Goal: Information Seeking & Learning: Understand process/instructions

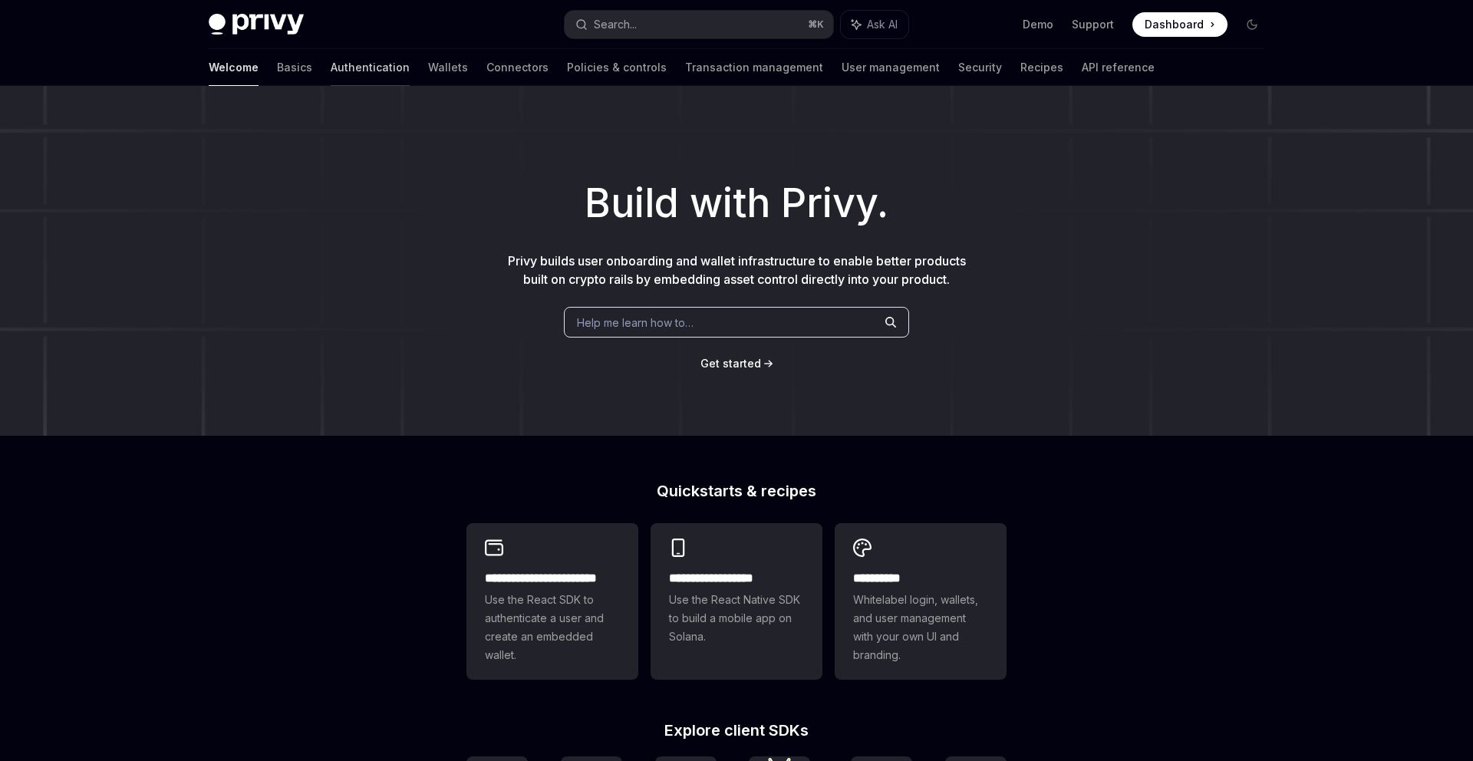
click at [331, 62] on link "Authentication" at bounding box center [370, 67] width 79 height 37
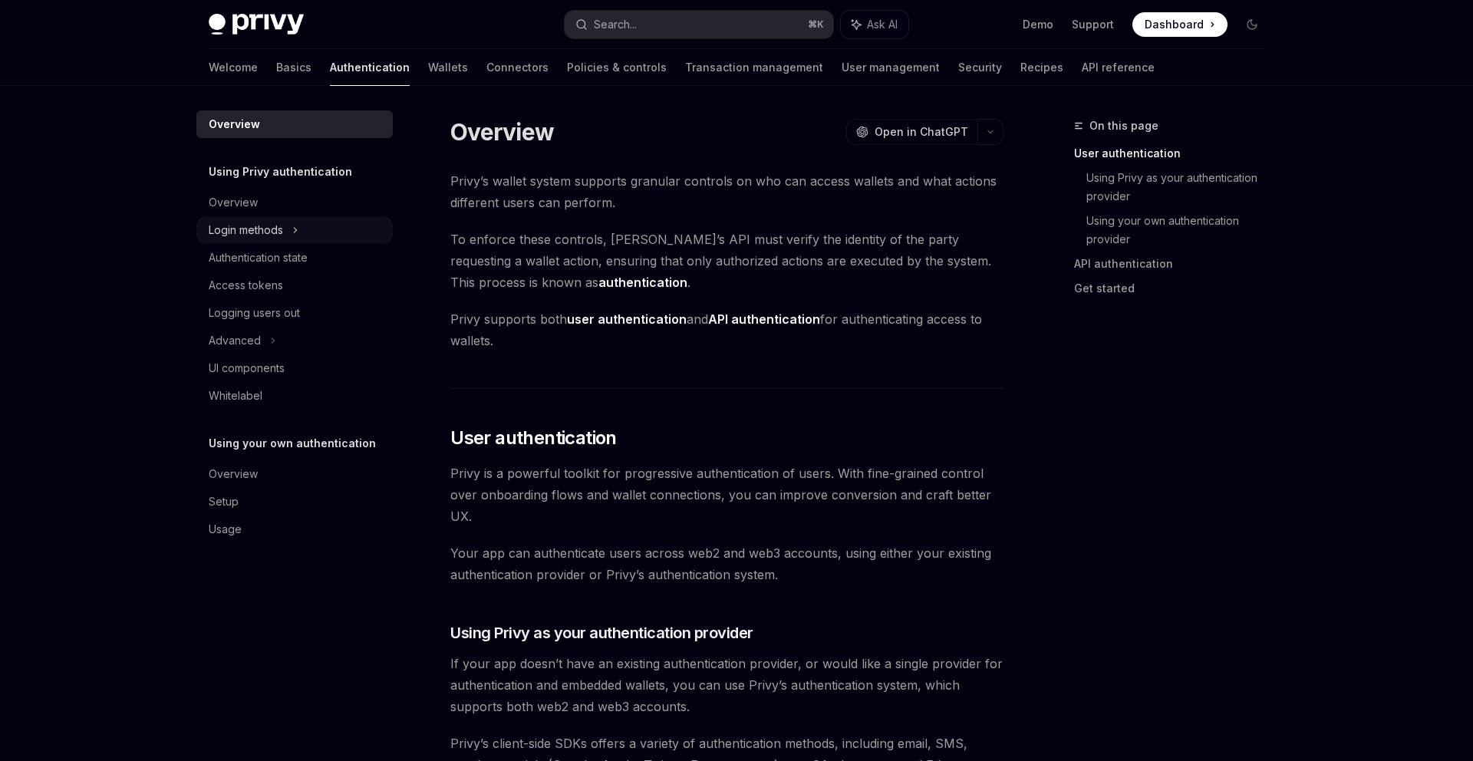
click at [299, 232] on div "Login methods" at bounding box center [294, 230] width 196 height 28
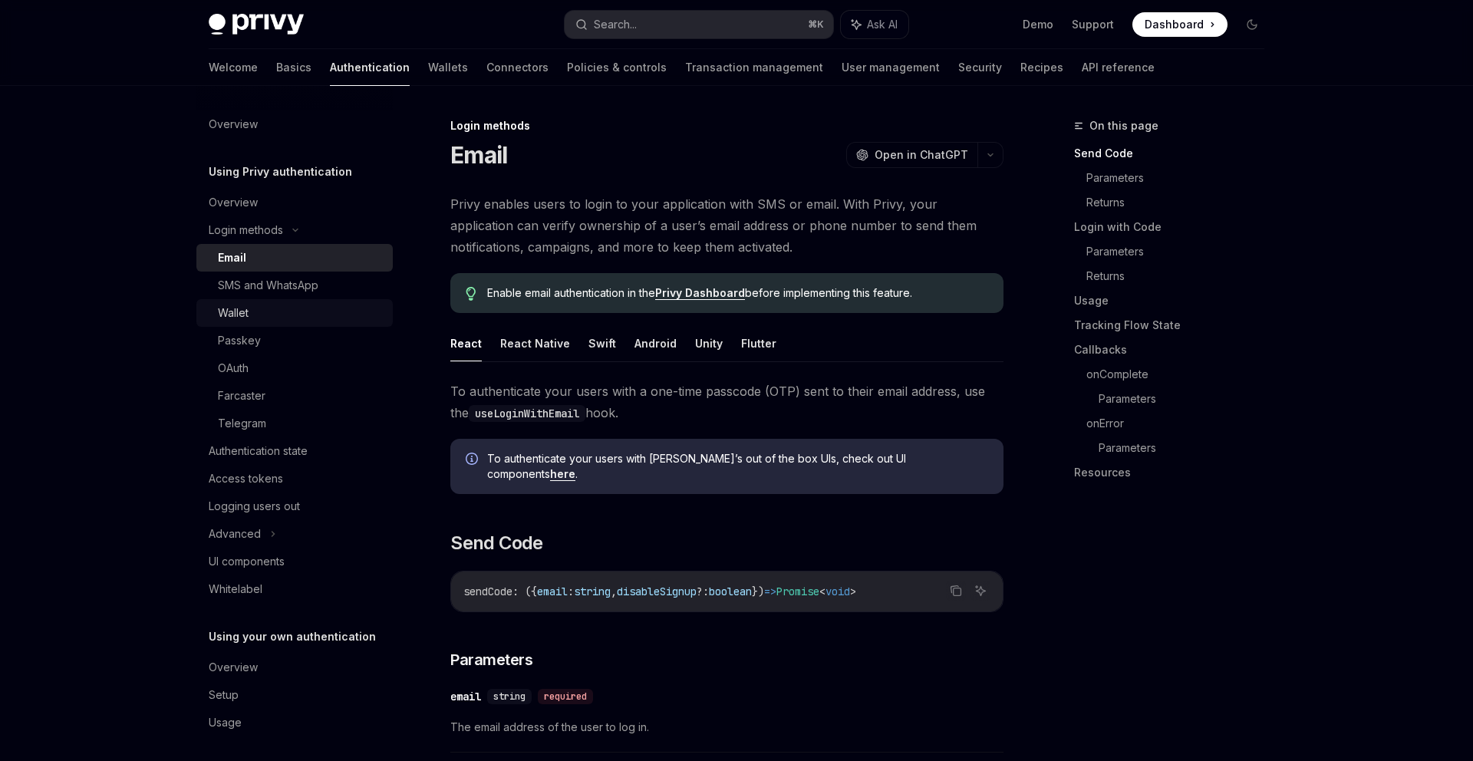
click at [302, 314] on div "Wallet" at bounding box center [301, 313] width 166 height 18
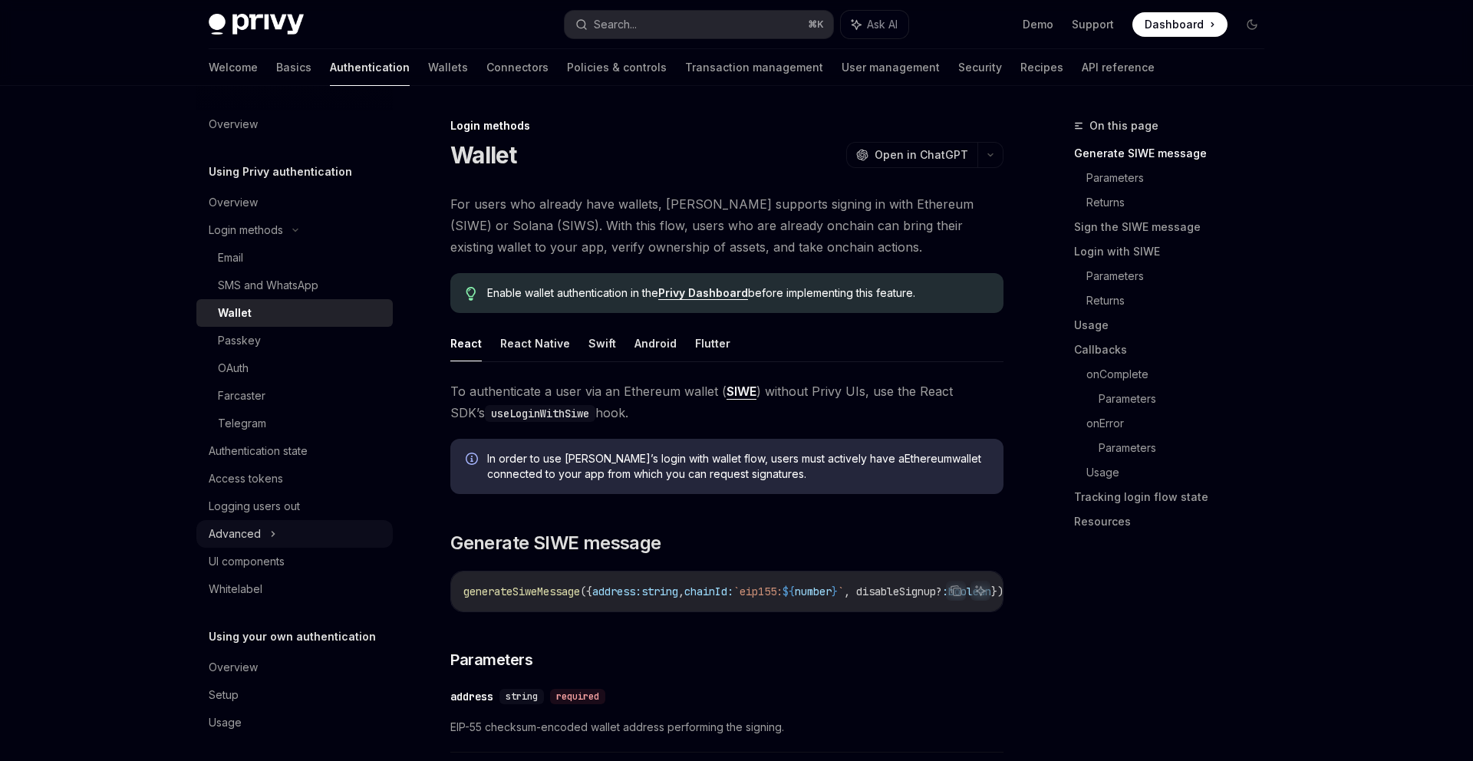
click at [287, 526] on div "Advanced" at bounding box center [294, 534] width 196 height 28
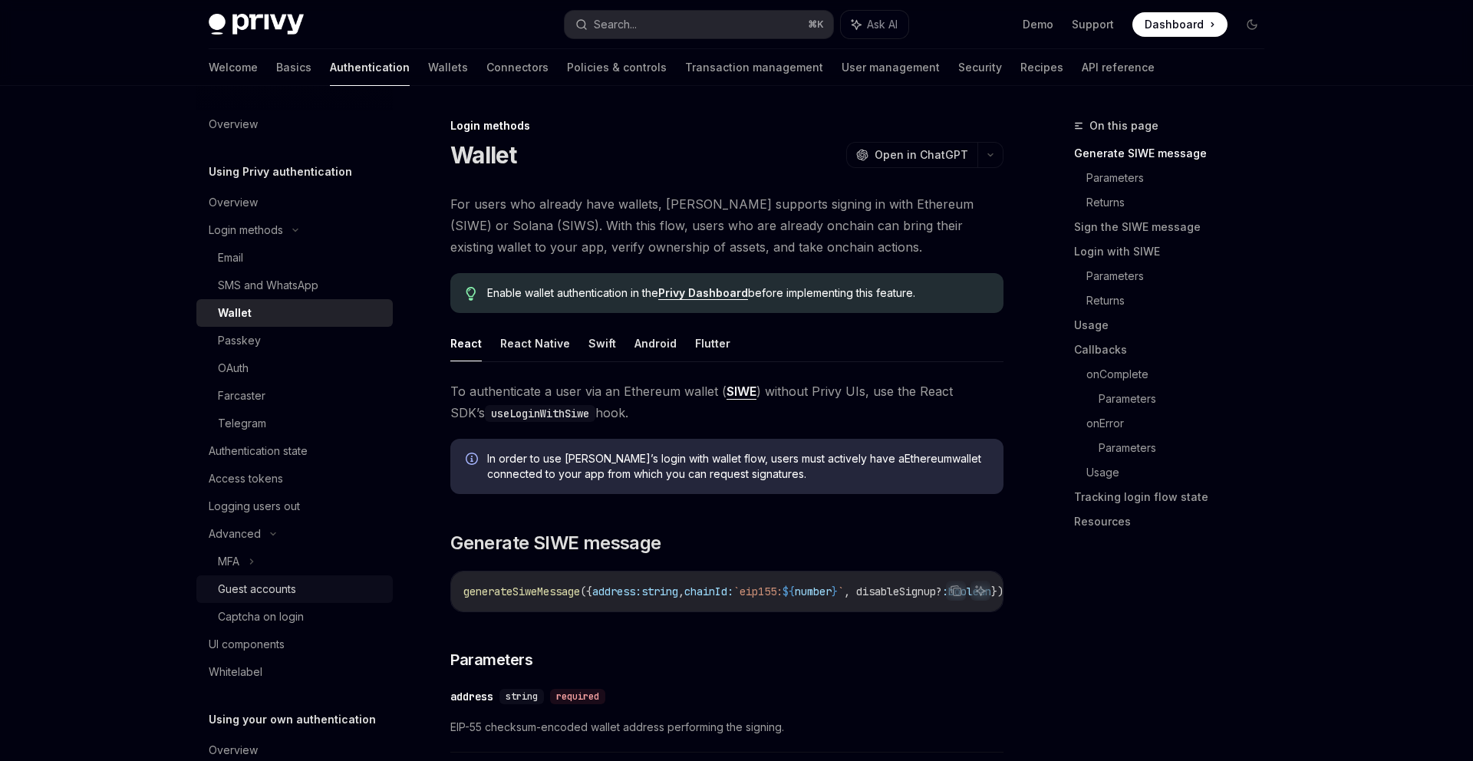
click at [290, 580] on div "Guest accounts" at bounding box center [257, 589] width 78 height 18
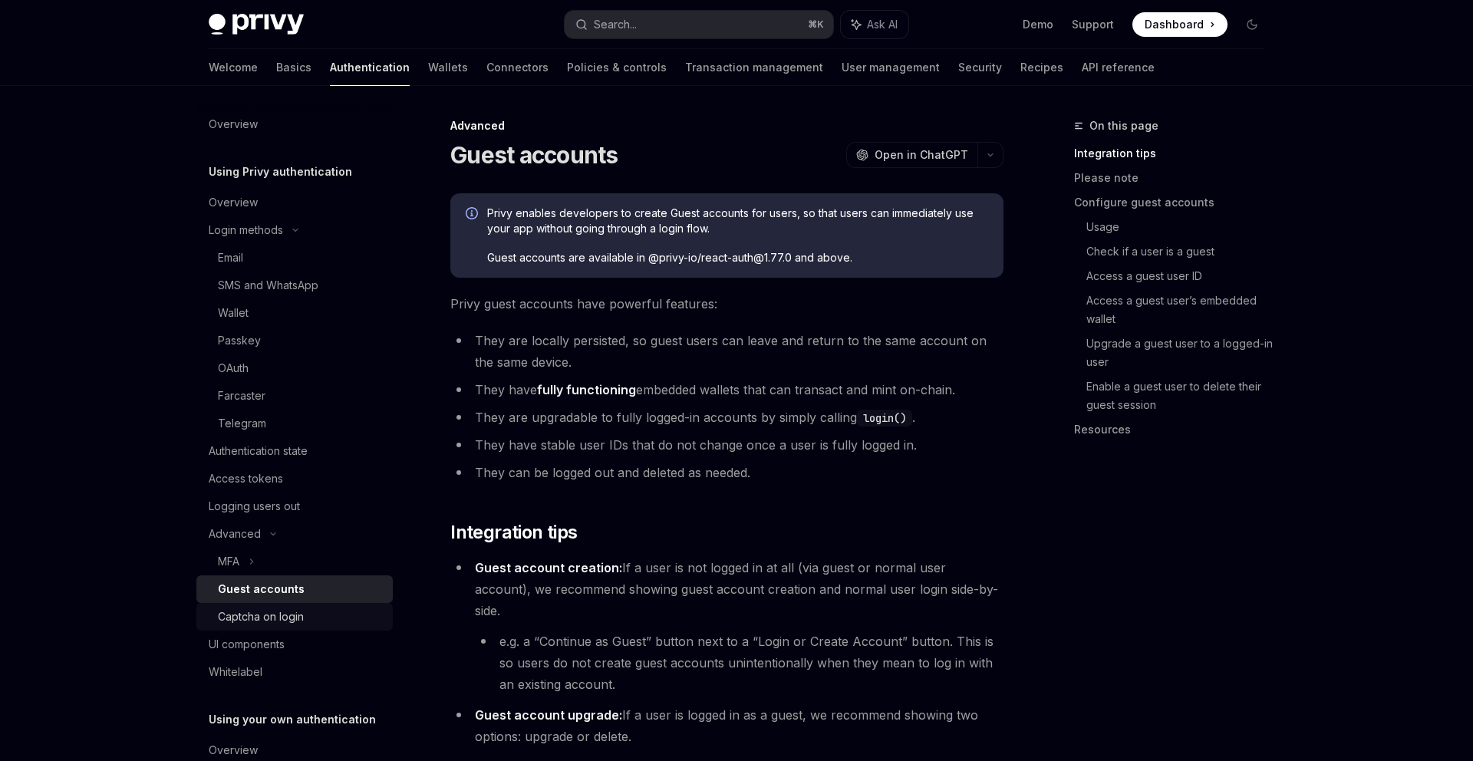
click at [304, 604] on link "Captcha on login" at bounding box center [294, 617] width 196 height 28
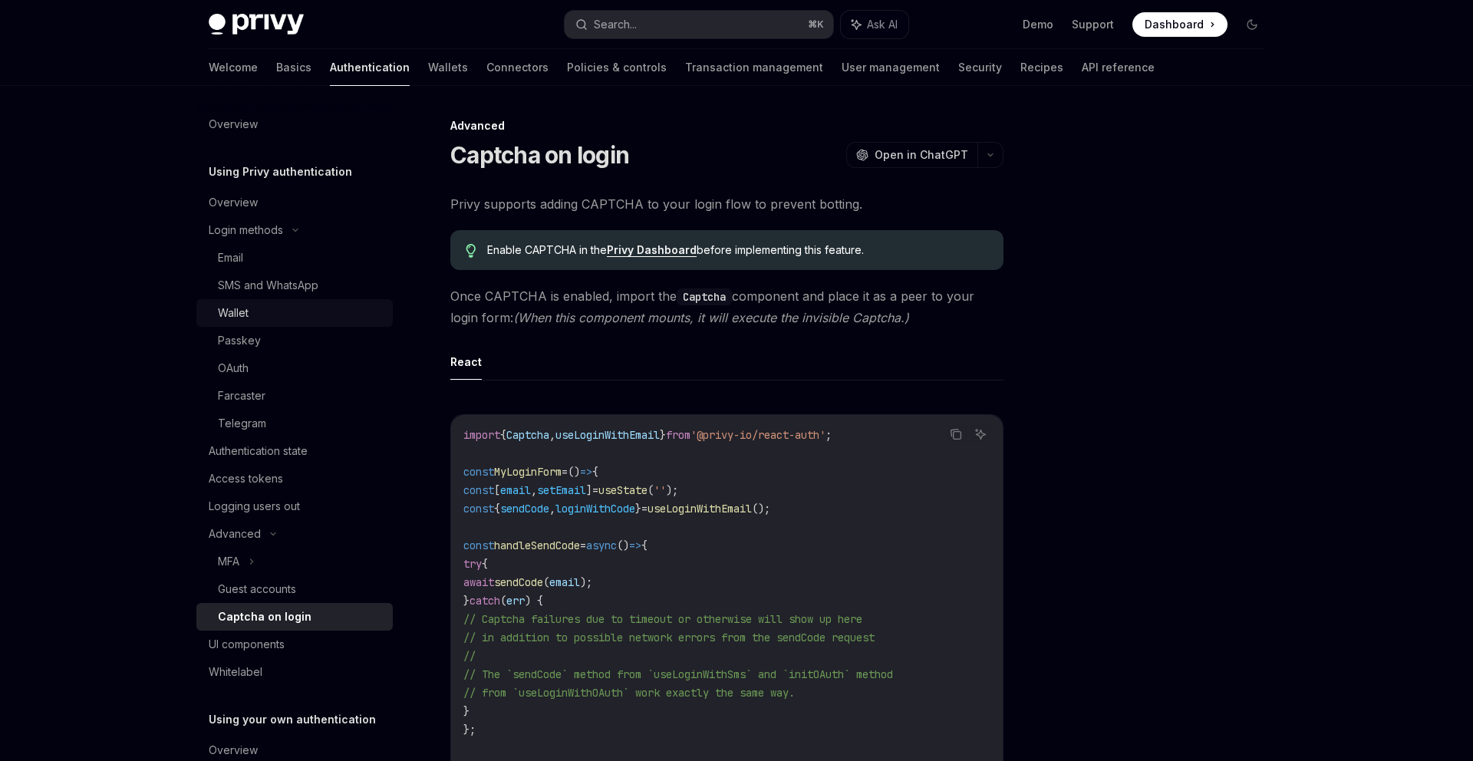
click at [285, 301] on link "Wallet" at bounding box center [294, 313] width 196 height 28
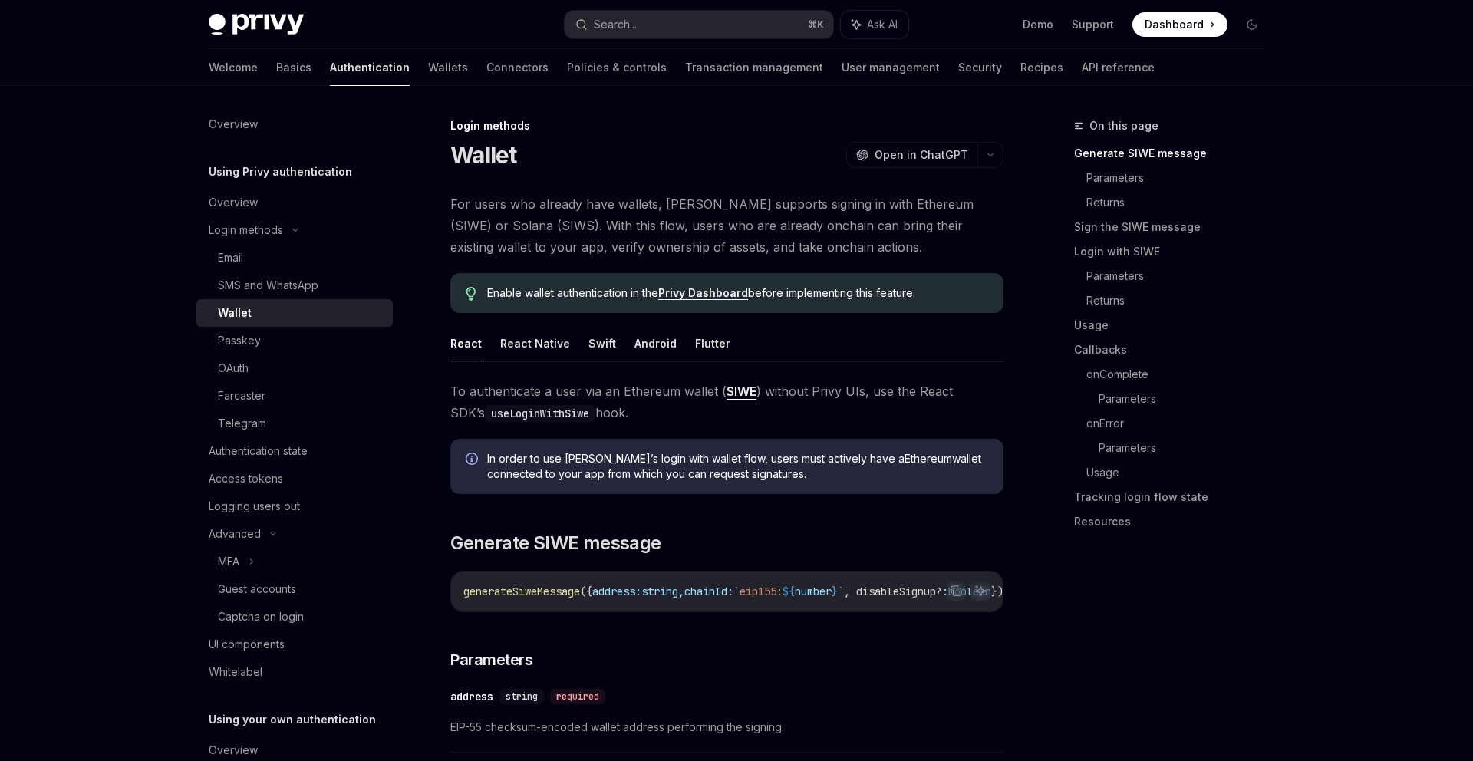
click at [519, 221] on span "For users who already have wallets, Privy supports signing in with Ethereum (SI…" at bounding box center [726, 225] width 553 height 64
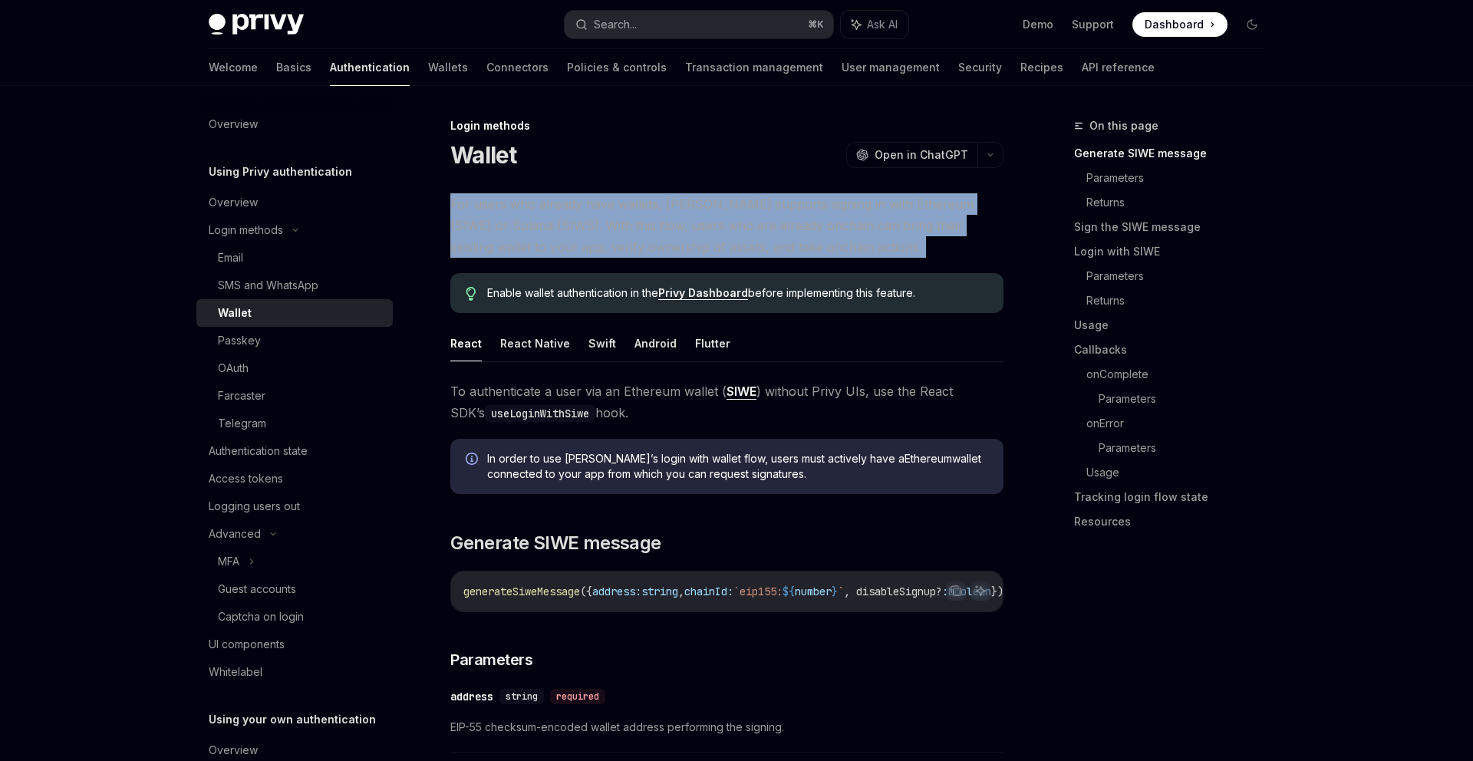
click at [519, 221] on span "For users who already have wallets, Privy supports signing in with Ethereum (SI…" at bounding box center [726, 225] width 553 height 64
drag, startPoint x: 604, startPoint y: 189, endPoint x: 612, endPoint y: 275, distance: 85.6
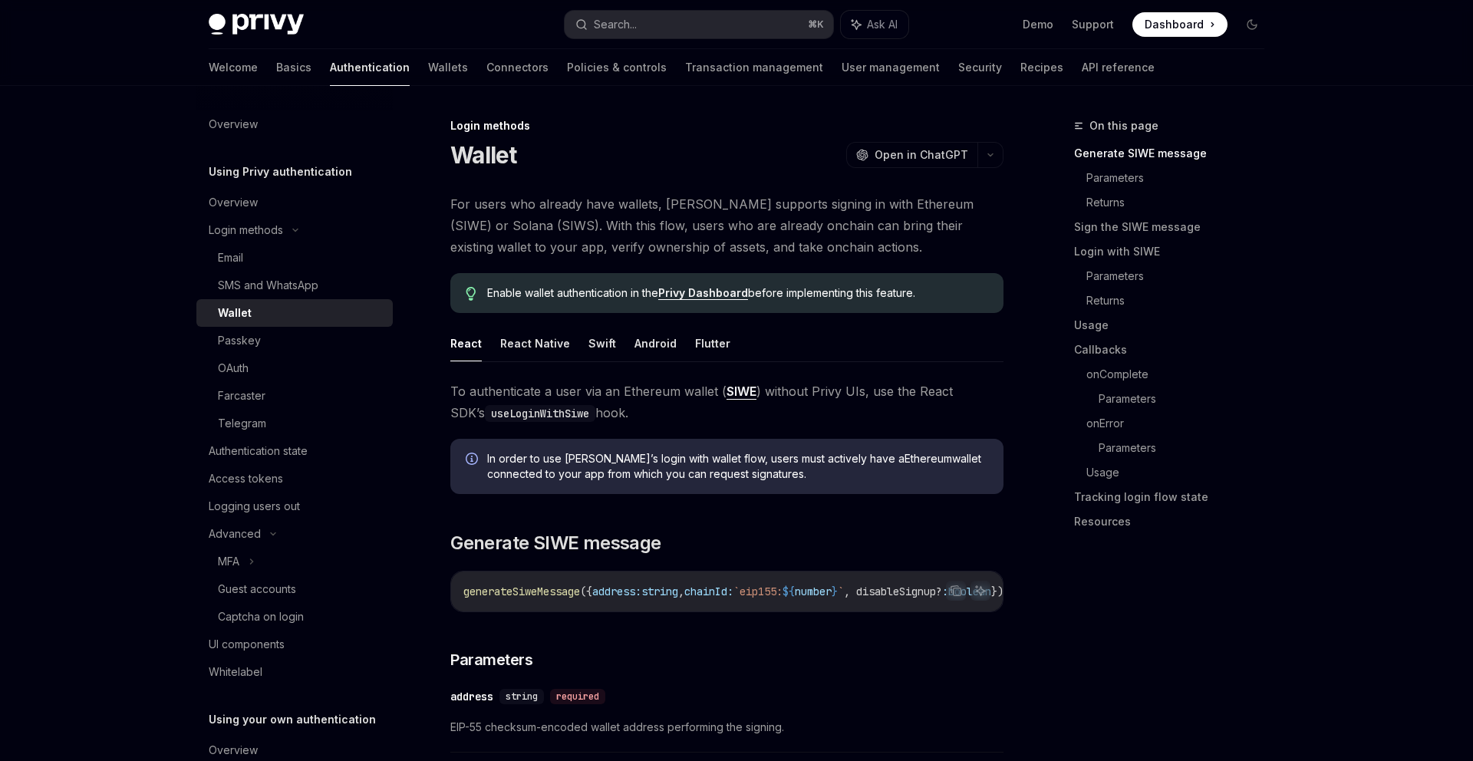
click at [604, 286] on span "Enable wallet authentication in the Privy Dashboard before implementing this fe…" at bounding box center [737, 292] width 501 height 15
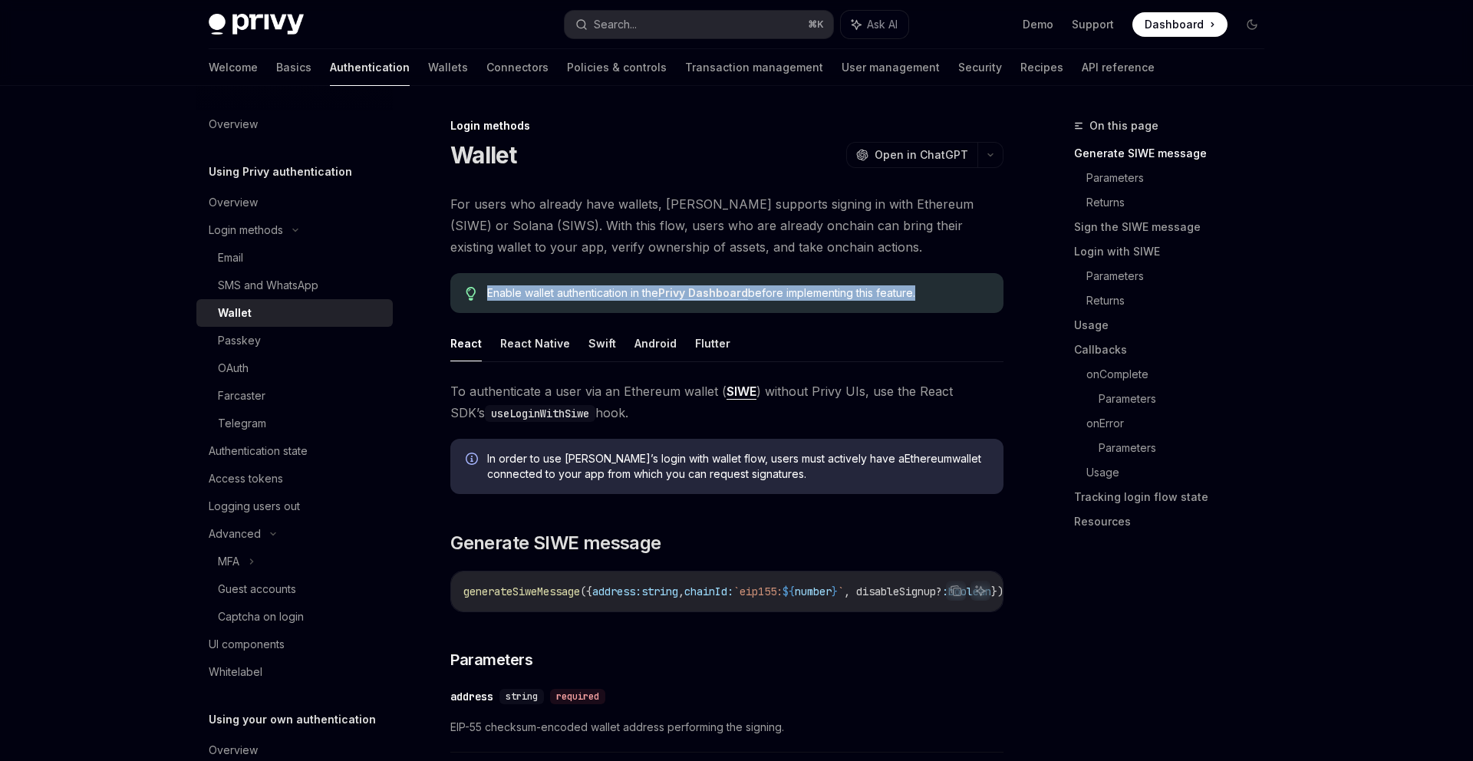
click at [604, 286] on span "Enable wallet authentication in the Privy Dashboard before implementing this fe…" at bounding box center [737, 292] width 501 height 15
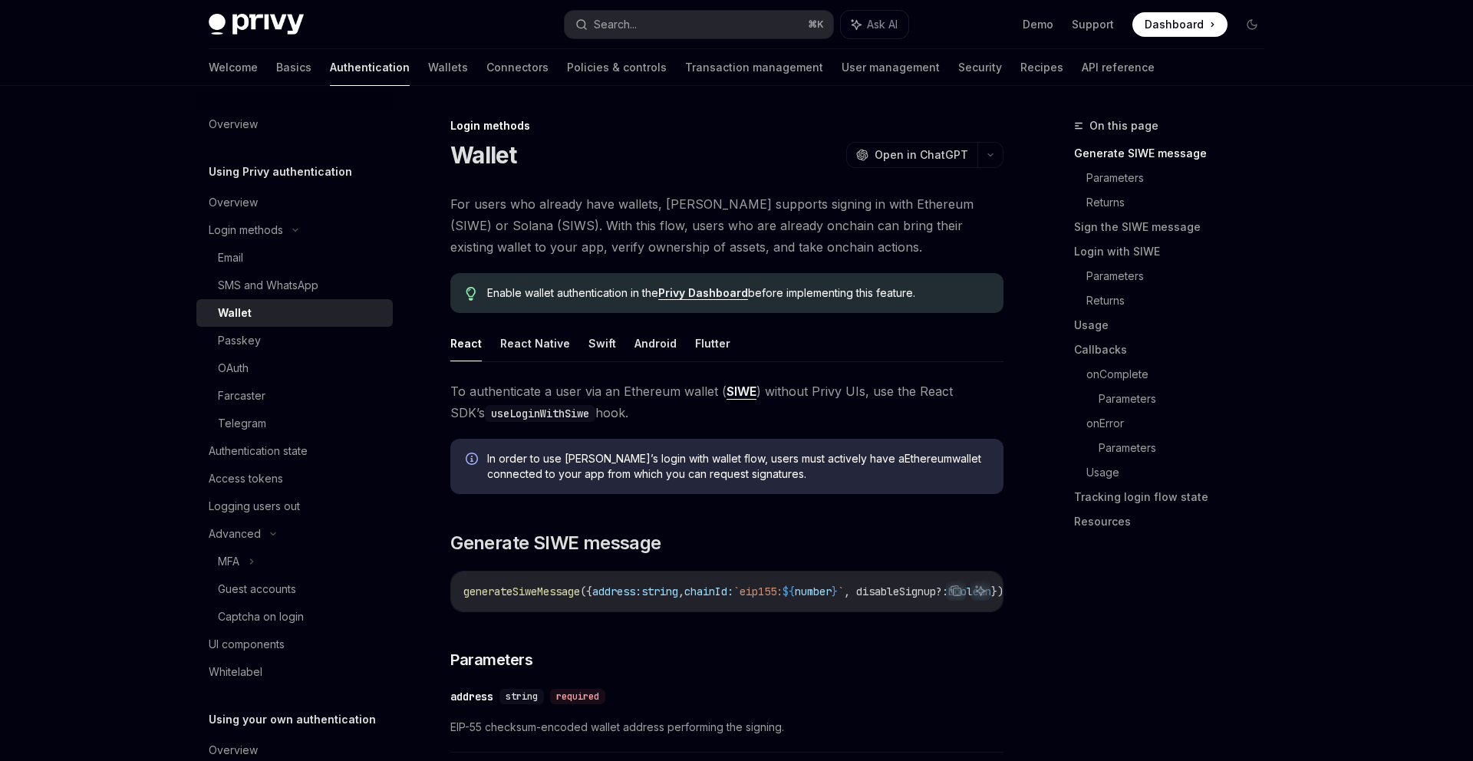
click at [634, 276] on div "Enable wallet authentication in the Privy Dashboard before implementing this fe…" at bounding box center [726, 293] width 553 height 40
click at [692, 288] on link "Privy Dashboard" at bounding box center [703, 293] width 90 height 14
type textarea "*"
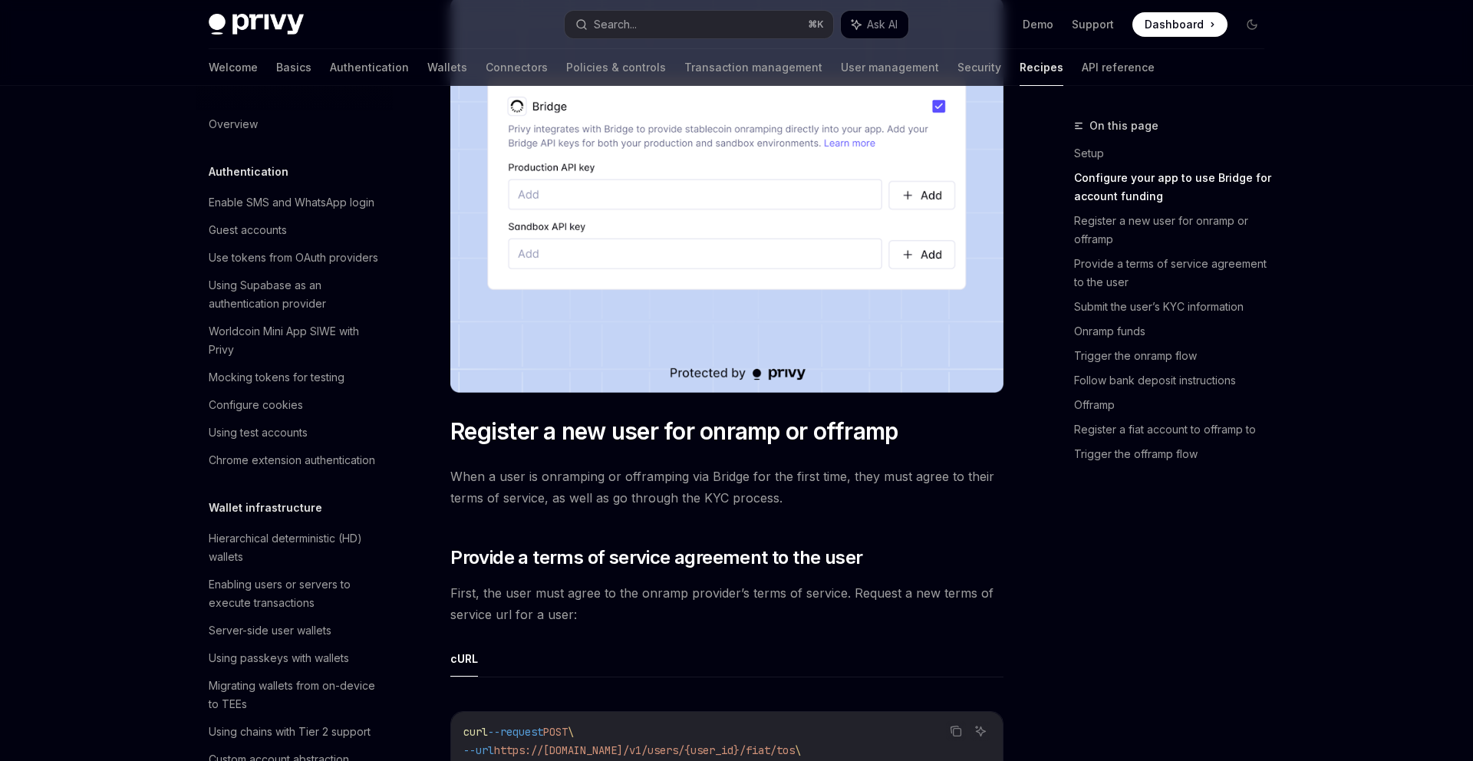
scroll to position [752, 0]
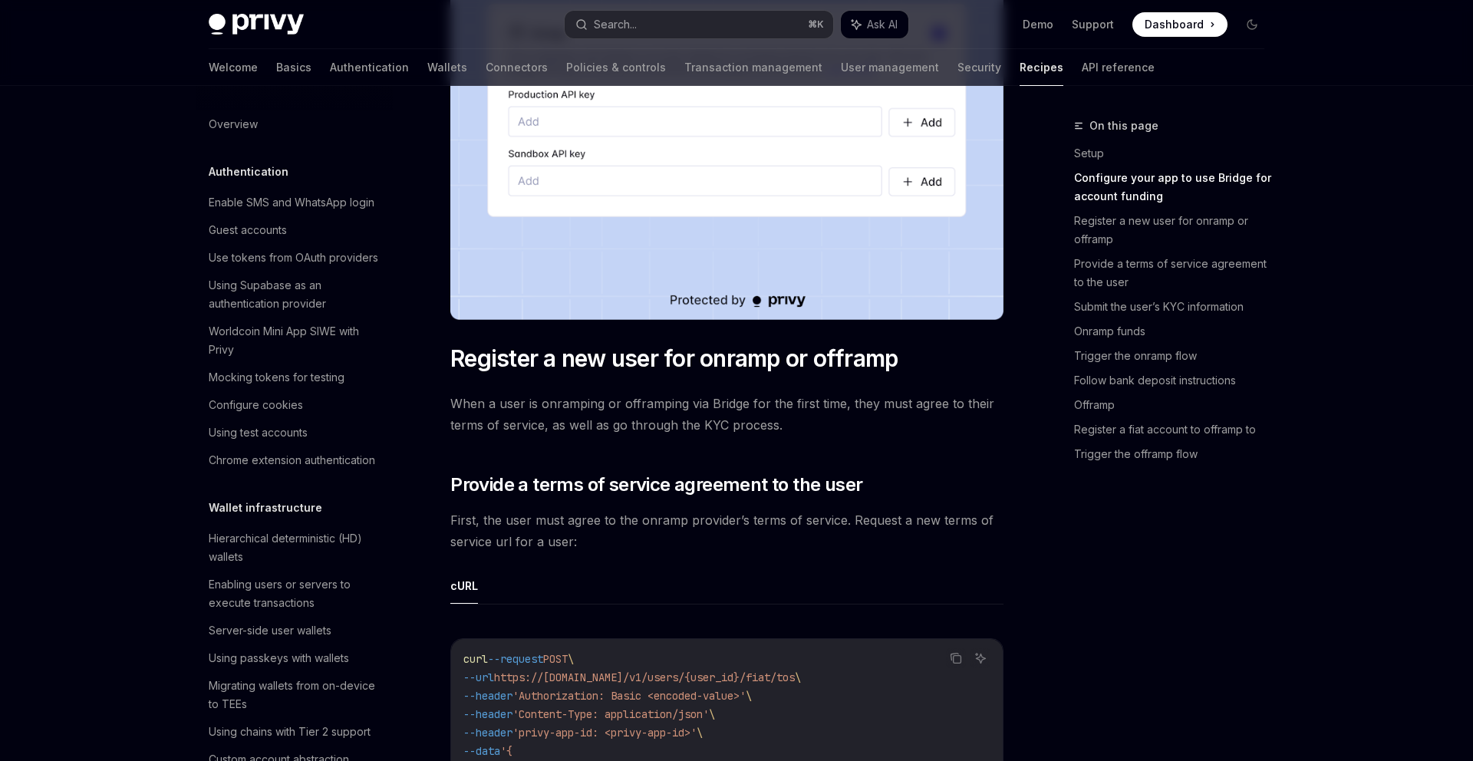
click at [872, 431] on span "When a user is onramping or offramping via Bridge for the first time, they must…" at bounding box center [726, 414] width 553 height 43
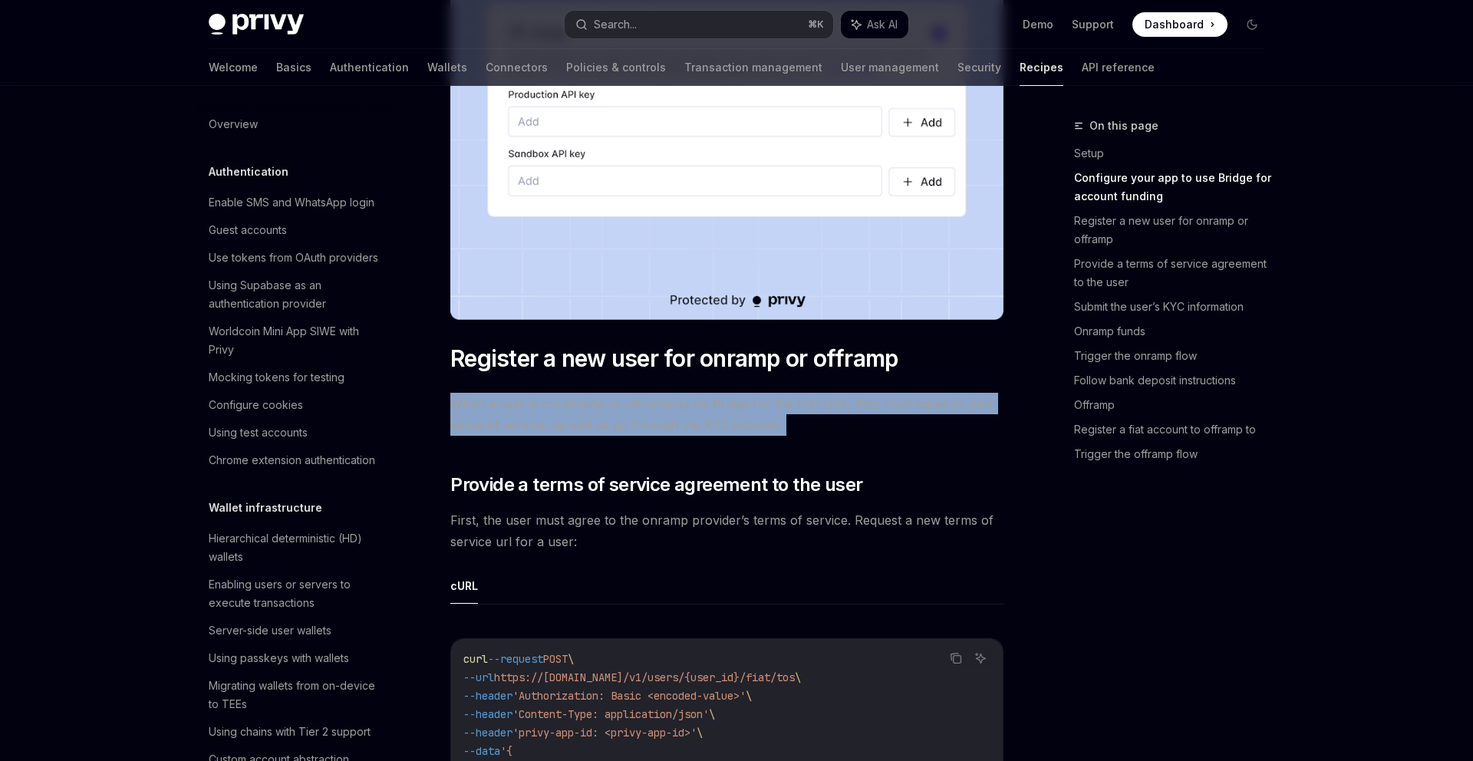
click at [872, 431] on span "When a user is onramping or offramping via Bridge for the first time, they must…" at bounding box center [726, 414] width 553 height 43
drag, startPoint x: 897, startPoint y: 398, endPoint x: 907, endPoint y: 440, distance: 42.6
click at [907, 436] on span "When a user is onramping or offramping via Bridge for the first time, they must…" at bounding box center [726, 414] width 553 height 43
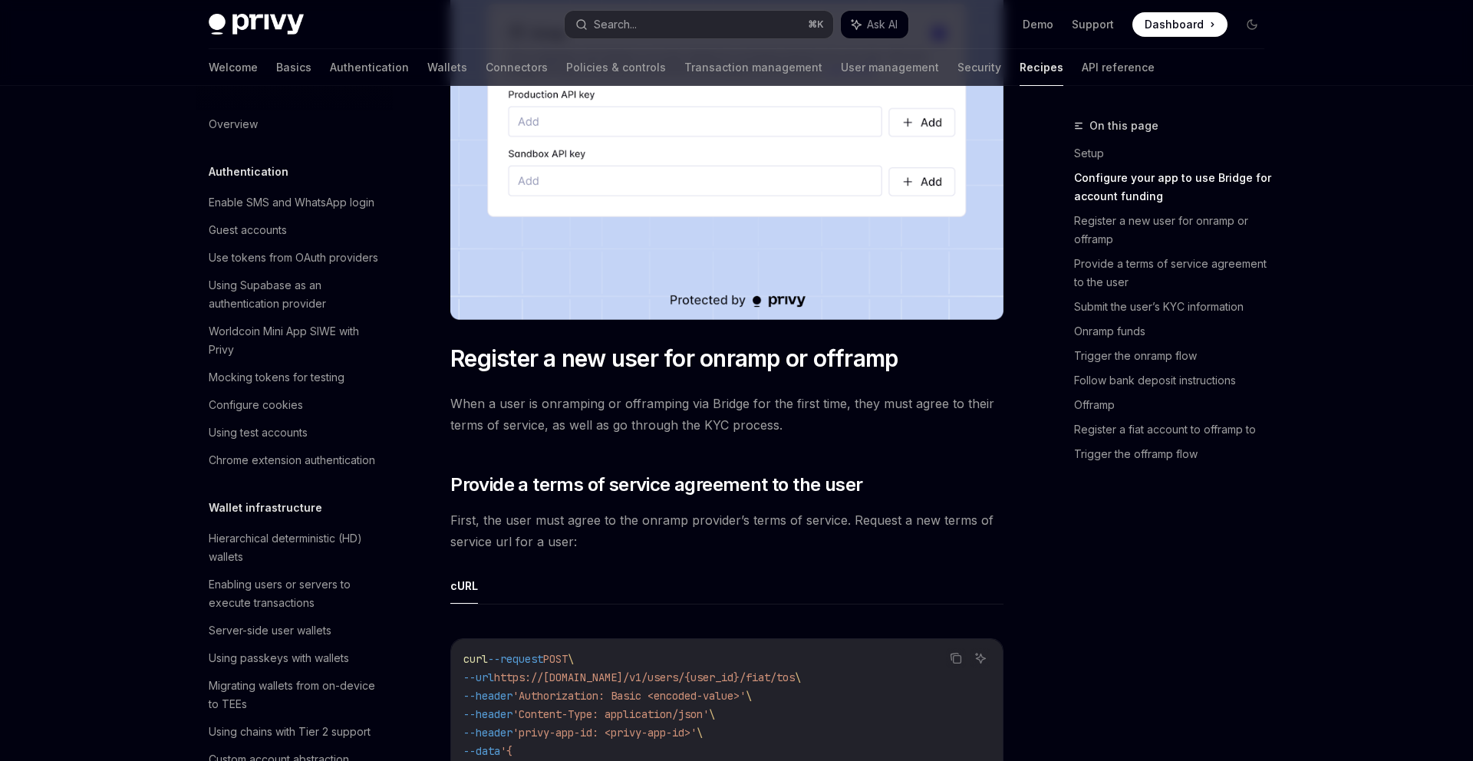
click at [907, 436] on span "When a user is onramping or offramping via Bridge for the first time, they must…" at bounding box center [726, 414] width 553 height 43
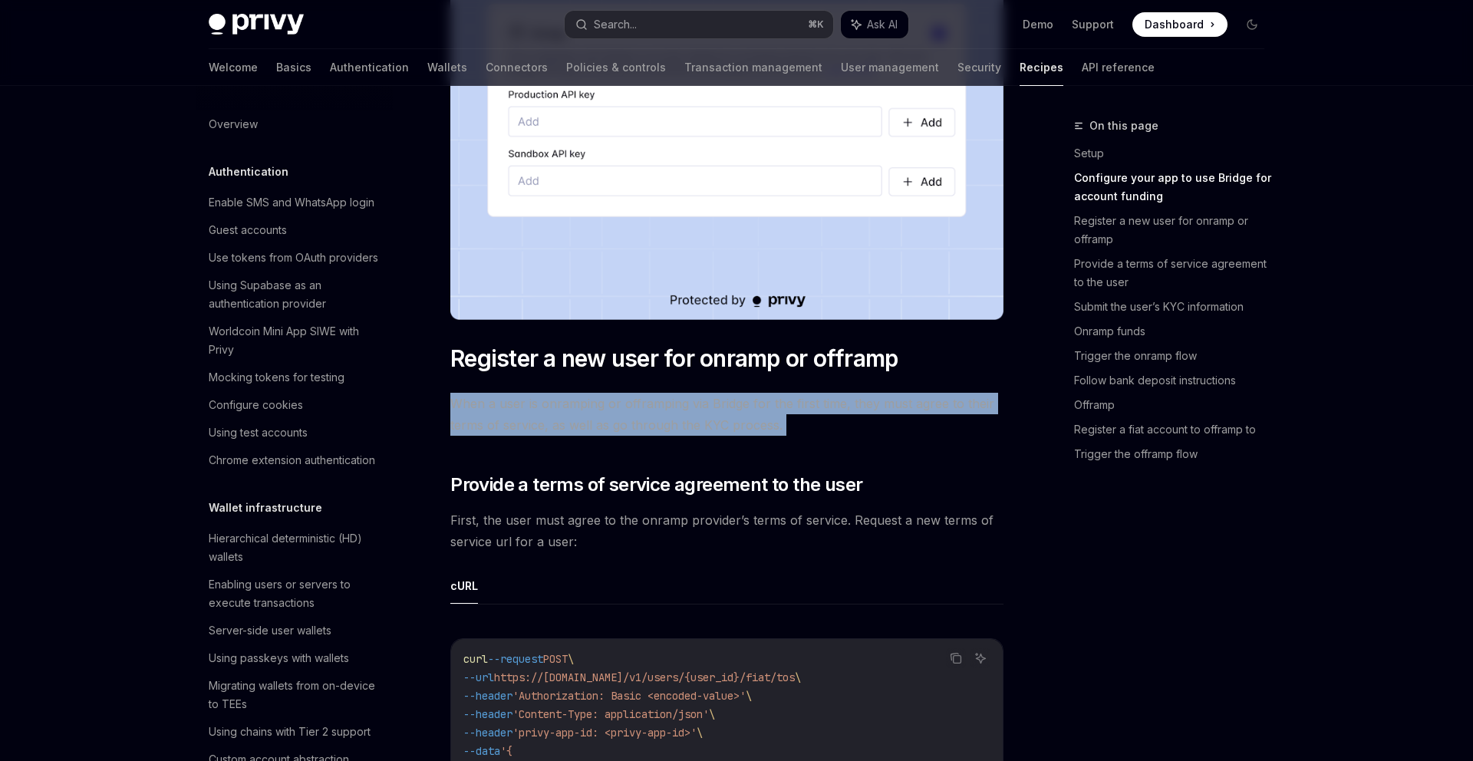
click at [907, 436] on span "When a user is onramping or offramping via Bridge for the first time, they must…" at bounding box center [726, 414] width 553 height 43
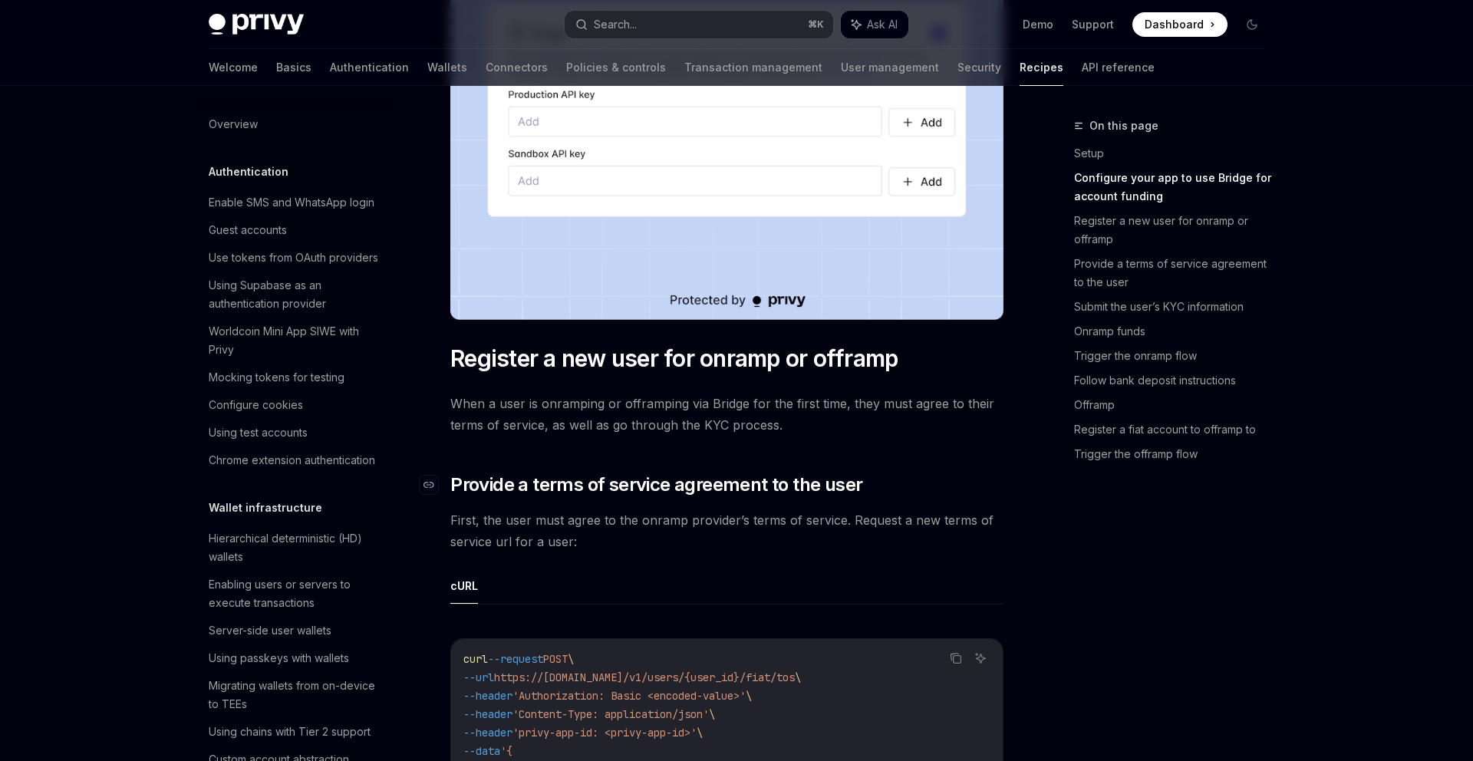
click at [913, 497] on h2 "​ Provide a terms of service agreement to the user" at bounding box center [726, 485] width 553 height 25
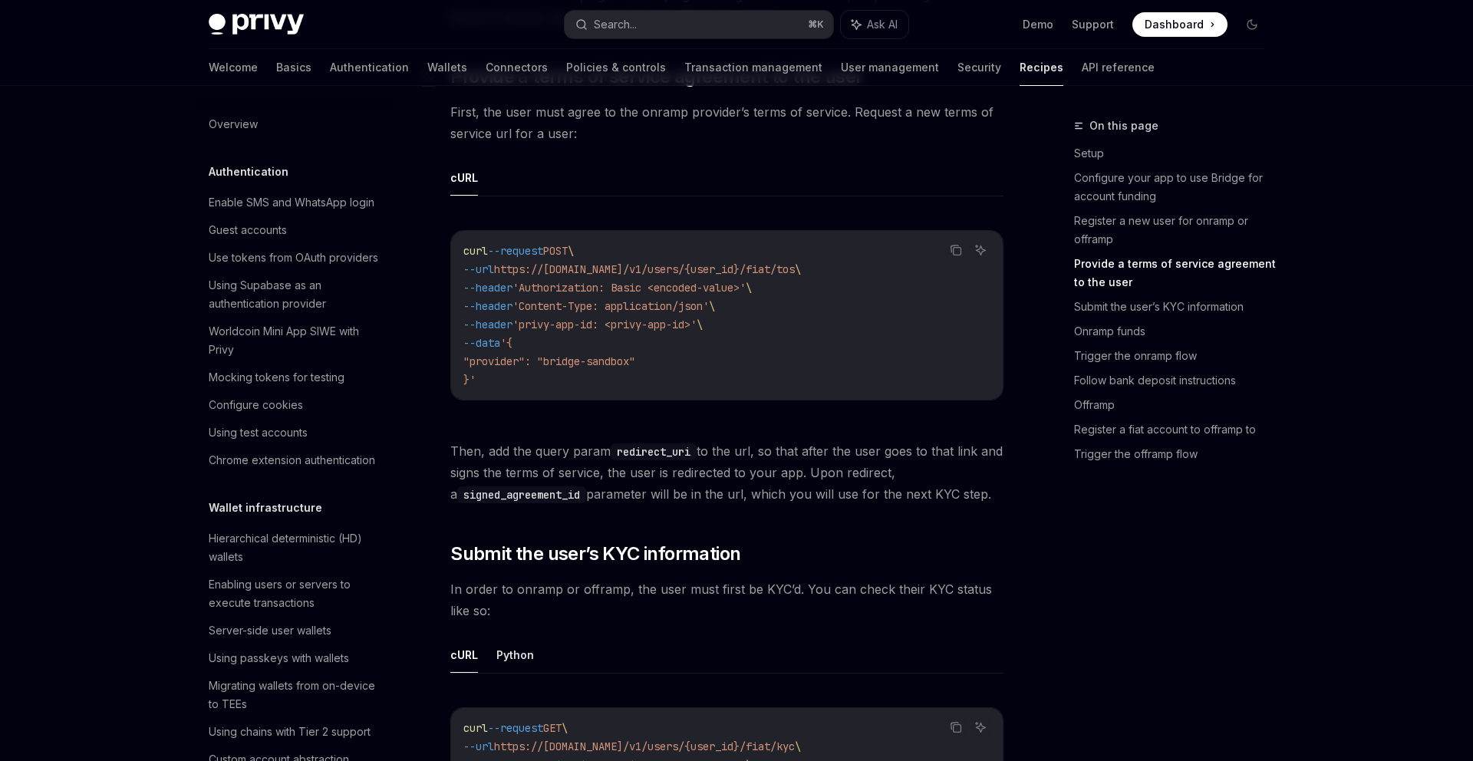
click at [913, 505] on span "Then, add the query param redirect_uri to the url, so that after the user goes …" at bounding box center [726, 472] width 553 height 64
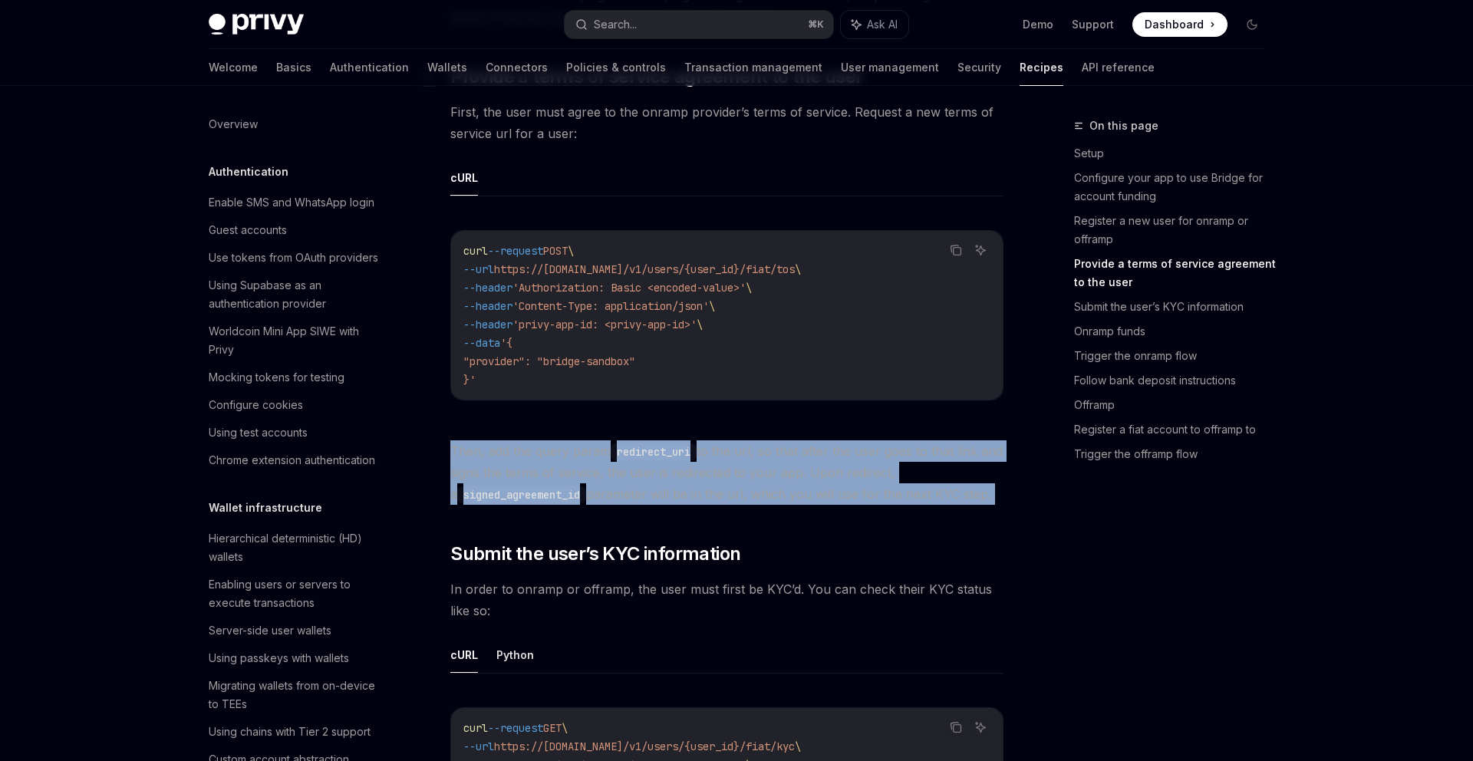
click at [913, 505] on span "Then, add the query param redirect_uri to the url, so that after the user goes …" at bounding box center [726, 472] width 553 height 64
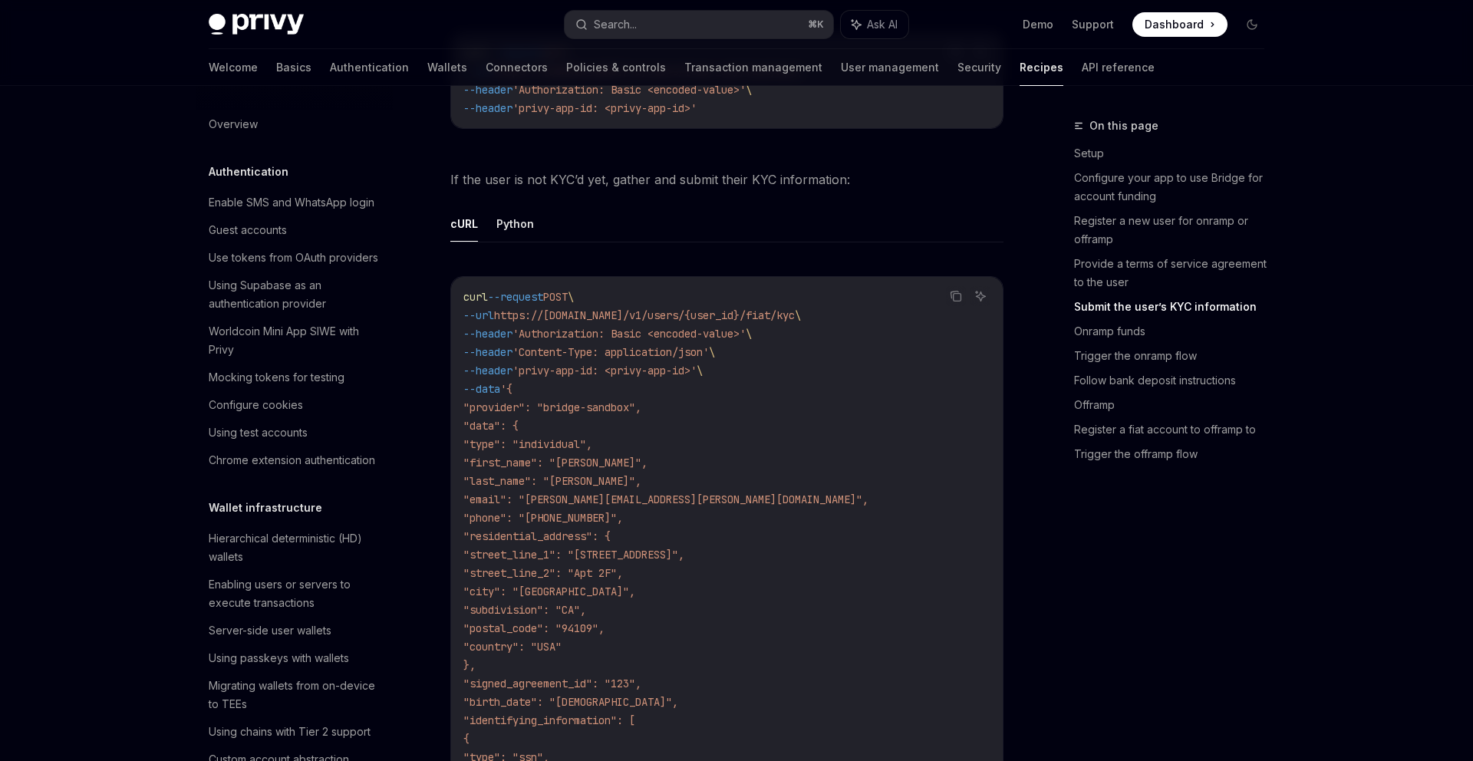
scroll to position [1820, 0]
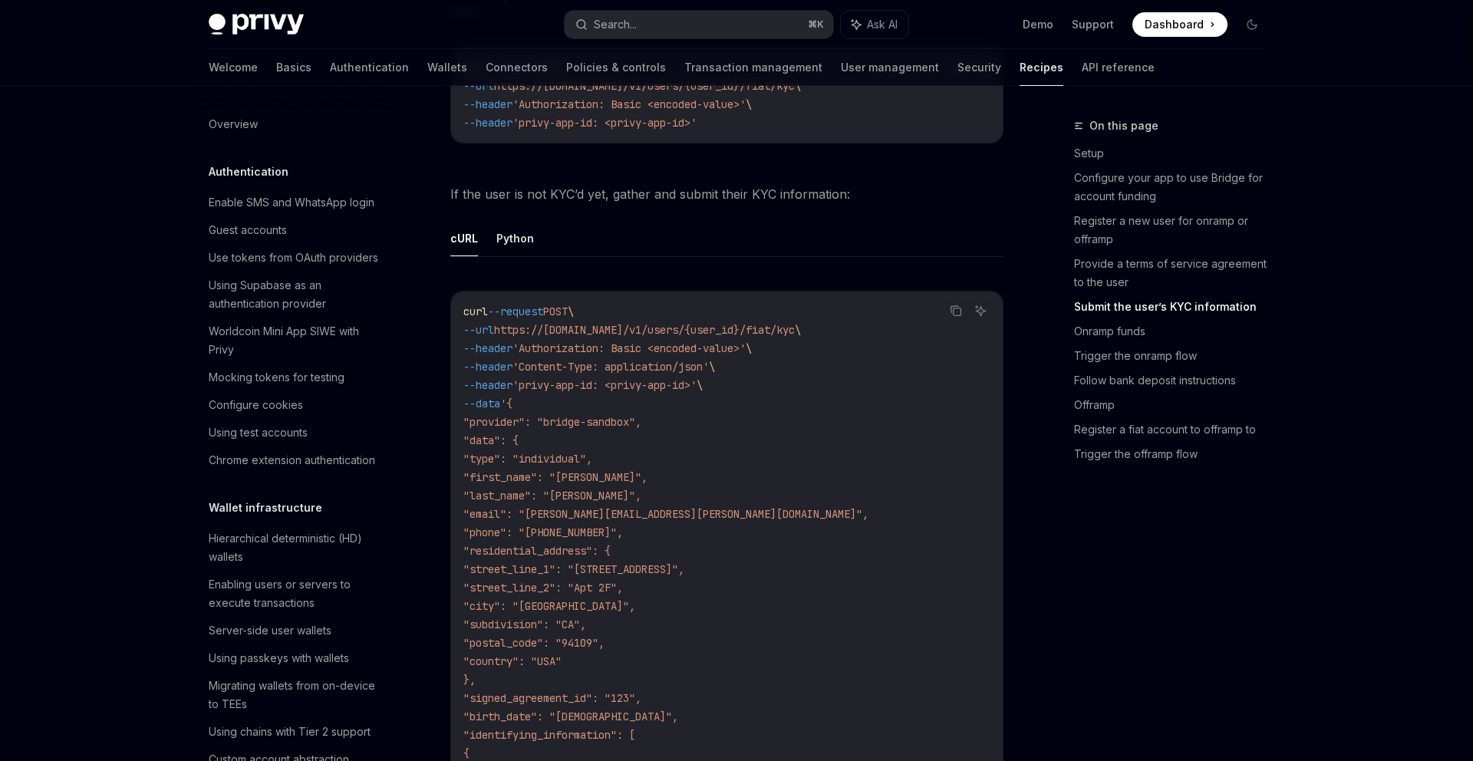
click at [913, 514] on code "curl --request POST \ --url https://[DOMAIN_NAME]/v1/users/{user_id}/fiat/kyc \…" at bounding box center [726, 615] width 527 height 626
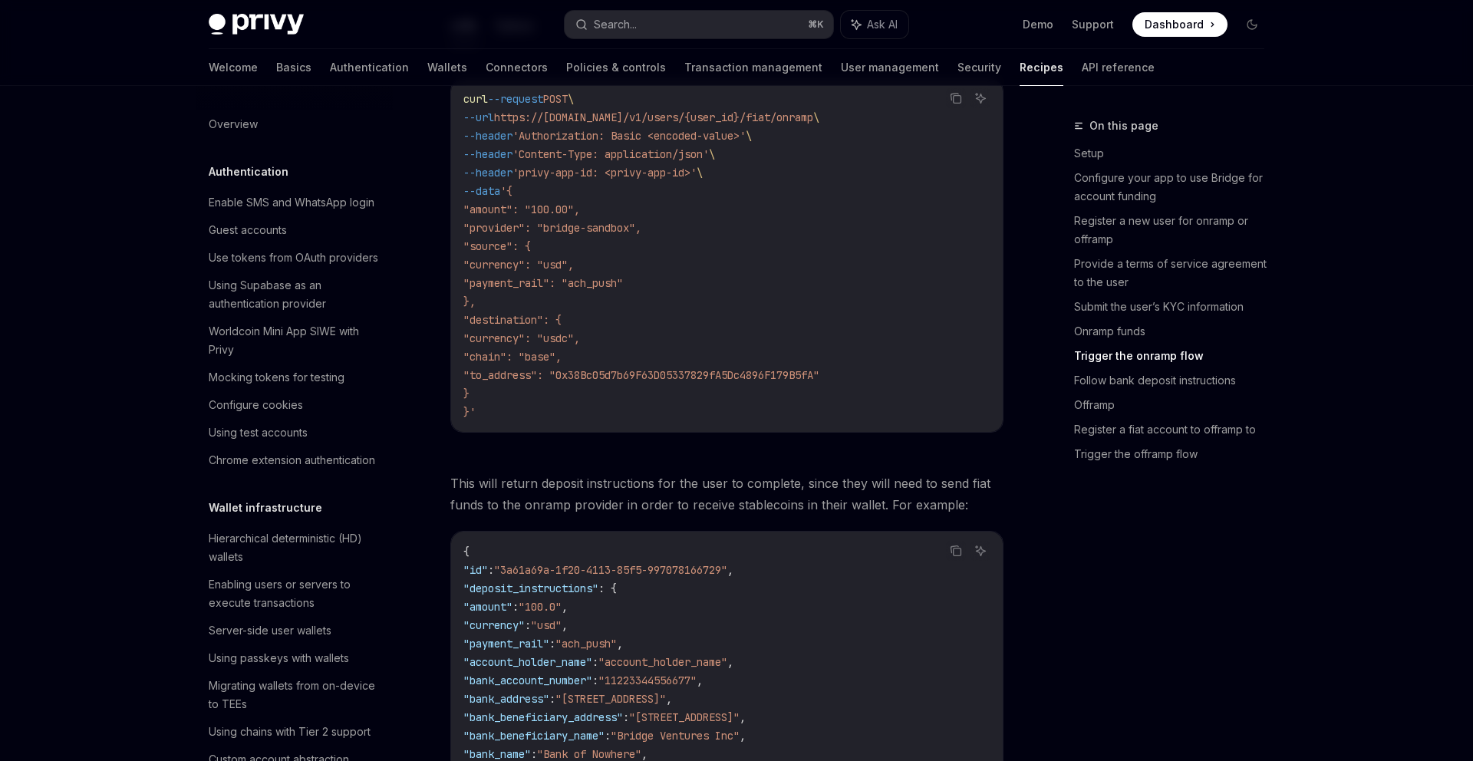
scroll to position [2691, 0]
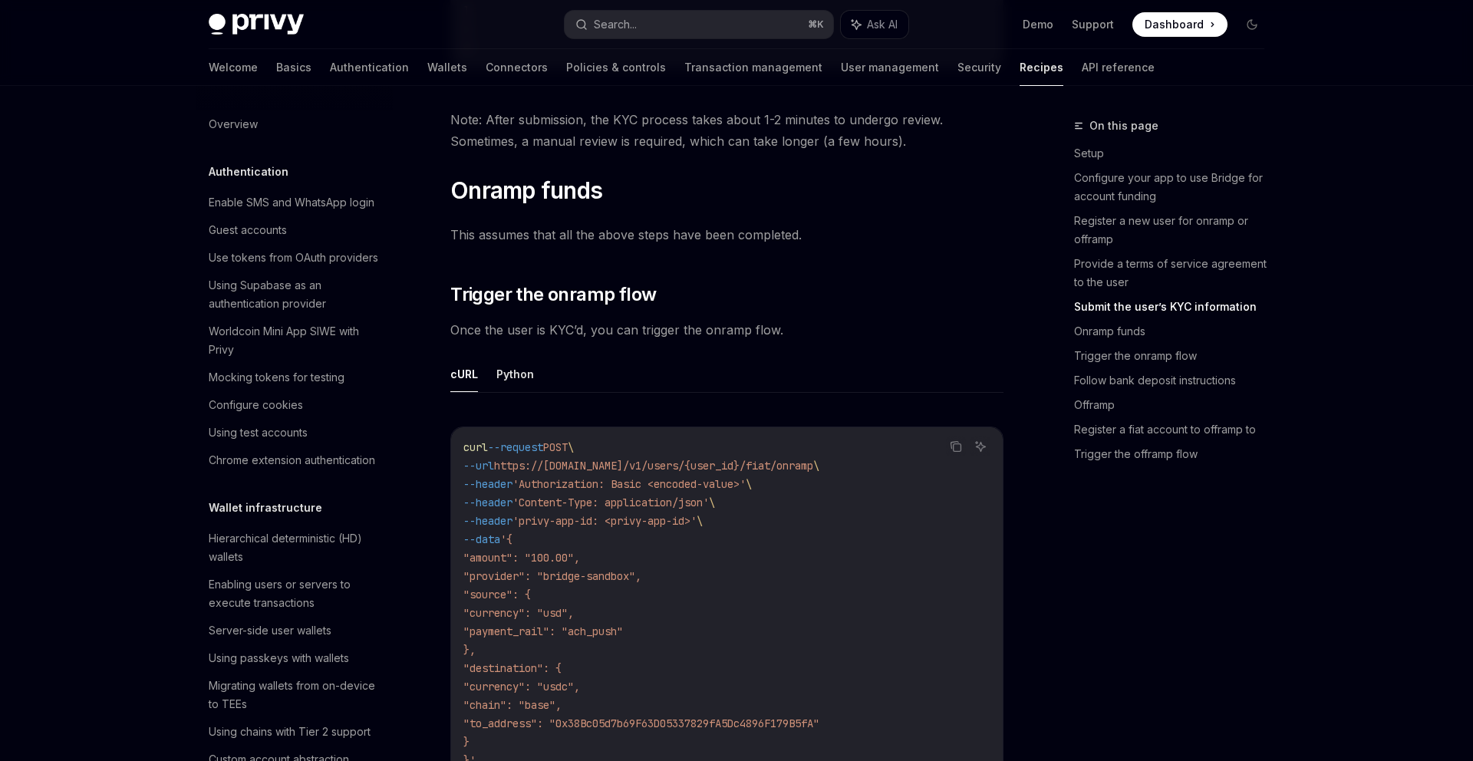
type textarea "*"
